Goal: Find specific page/section: Find specific page/section

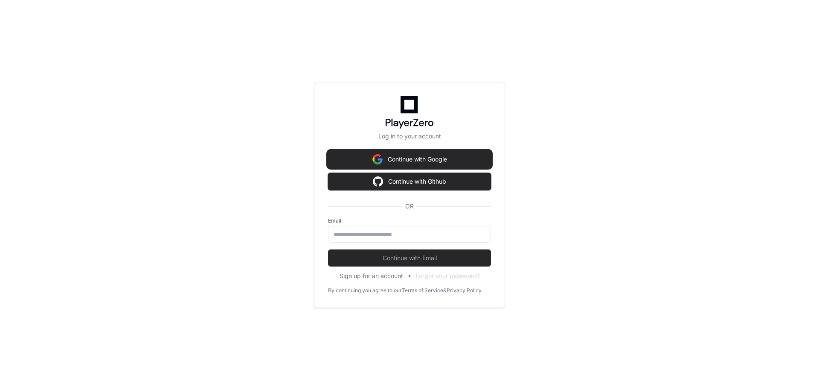
click at [468, 165] on button "Continue with Google" at bounding box center [409, 159] width 163 height 17
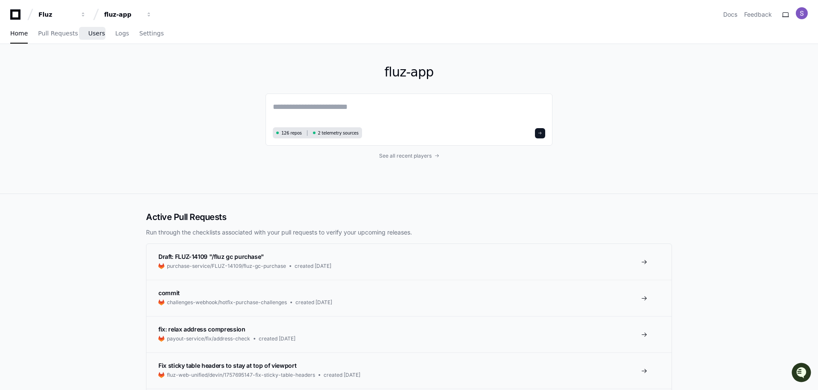
click at [90, 29] on link "Users" at bounding box center [96, 34] width 17 height 20
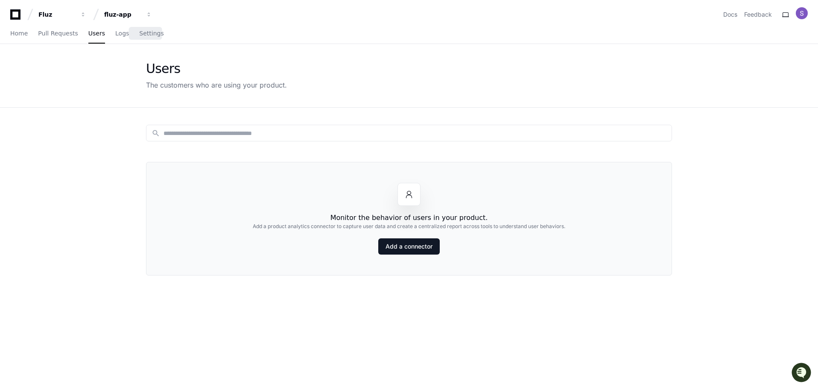
click at [127, 30] on div "Home Pull Requests Users Logs Settings" at bounding box center [87, 34] width 154 height 20
click at [124, 34] on div "Home Pull Requests Users Logs Settings" at bounding box center [87, 34] width 154 height 20
click at [119, 36] on span "Logs" at bounding box center [122, 33] width 14 height 5
